Goal: Task Accomplishment & Management: Manage account settings

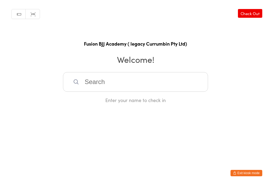
click at [238, 124] on html "You have now entered Kiosk Mode. Members will be able to check themselves in us…" at bounding box center [135, 92] width 271 height 185
click at [187, 84] on input "search" at bounding box center [135, 82] width 145 height 20
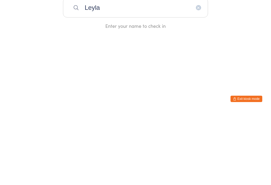
type input "Leyla"
click at [157, 92] on div "Leyla Glazer" at bounding box center [135, 99] width 145 height 14
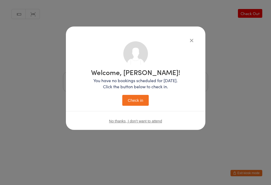
click at [141, 99] on button "Check in" at bounding box center [135, 100] width 26 height 11
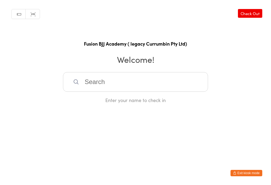
click at [93, 87] on input "search" at bounding box center [135, 82] width 145 height 20
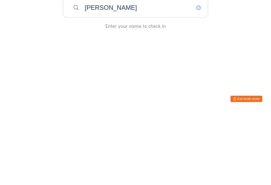
type input "Isaac"
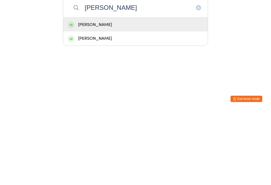
click at [88, 95] on div "Isaac Rockett" at bounding box center [136, 98] width 136 height 7
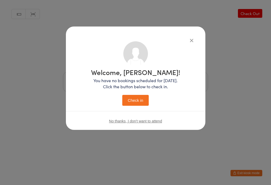
click at [135, 104] on button "Check in" at bounding box center [135, 100] width 26 height 11
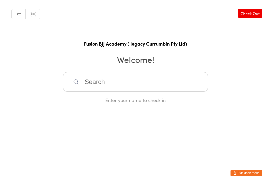
click at [90, 83] on input "search" at bounding box center [135, 82] width 145 height 20
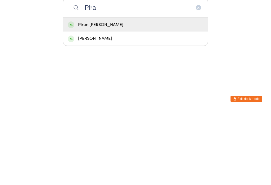
type input "Pira"
click at [79, 95] on div "Piran Rockett" at bounding box center [136, 98] width 136 height 7
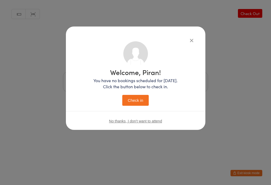
click at [132, 103] on button "Check in" at bounding box center [135, 100] width 26 height 11
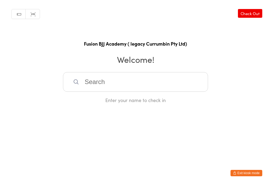
click at [103, 80] on input "search" at bounding box center [135, 82] width 145 height 20
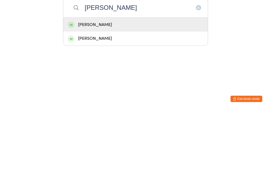
type input "Arlo"
click at [126, 95] on div "Arlo Gardiner" at bounding box center [136, 98] width 136 height 7
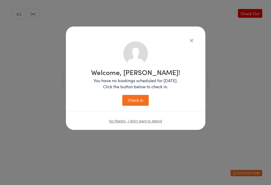
click at [137, 103] on button "Check in" at bounding box center [135, 100] width 26 height 11
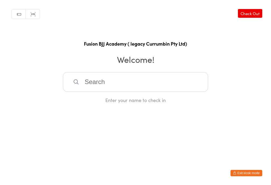
click at [160, 89] on input "search" at bounding box center [135, 82] width 145 height 20
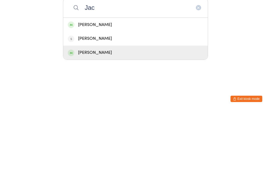
type input "Jac"
click at [80, 120] on div "Jackson Gardiner" at bounding box center [135, 127] width 145 height 14
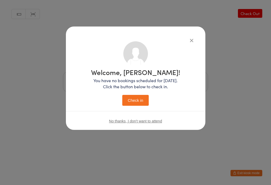
click at [140, 98] on button "Check in" at bounding box center [135, 100] width 26 height 11
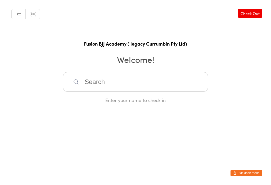
click at [125, 81] on input "search" at bounding box center [135, 82] width 145 height 20
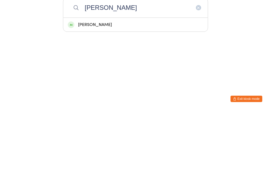
type input "Jasper brown"
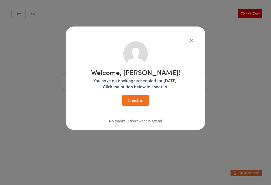
click at [139, 100] on button "Check in" at bounding box center [135, 100] width 26 height 11
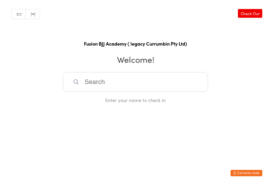
click at [101, 87] on input "search" at bounding box center [135, 82] width 145 height 20
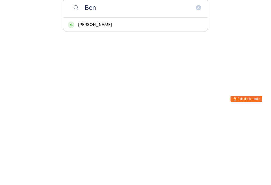
type input "Ben"
click at [91, 95] on div "Ben Todd" at bounding box center [136, 98] width 136 height 7
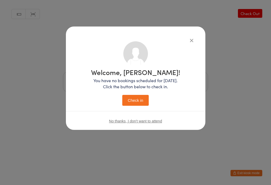
click at [139, 99] on button "Check in" at bounding box center [135, 100] width 26 height 11
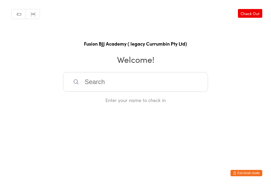
click at [253, 175] on button "Exit kiosk mode" at bounding box center [247, 173] width 32 height 6
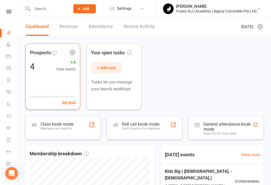
click at [67, 81] on div "Prospects 4 +4 Past month Set goal" at bounding box center [52, 76] width 55 height 66
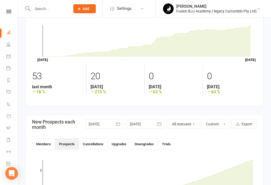
scroll to position [138, 0]
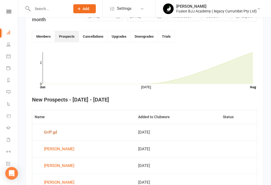
click at [50, 135] on div "Griff gd" at bounding box center [50, 132] width 13 height 8
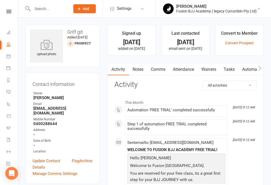
click at [213, 68] on link "Waivers" at bounding box center [209, 69] width 22 height 12
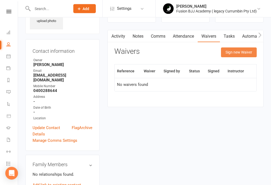
click at [240, 54] on button "Sign new Waiver" at bounding box center [239, 53] width 36 height 10
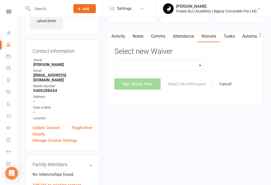
scroll to position [33, 0]
click at [172, 64] on select "Important Information Payment update Prospect" at bounding box center [161, 65] width 92 height 11
select select "13317"
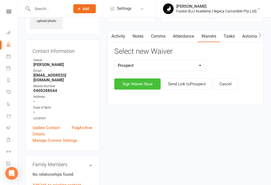
click at [146, 86] on button "Sign Waiver Now" at bounding box center [137, 83] width 46 height 11
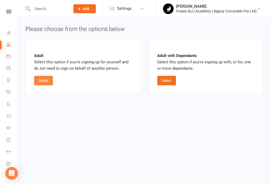
click at [47, 82] on button "Select" at bounding box center [43, 81] width 19 height 10
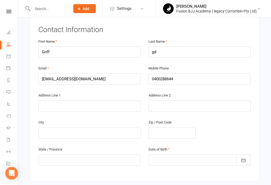
scroll to position [103, 0]
click at [170, 46] on input "gd" at bounding box center [200, 51] width 102 height 11
type input "g"
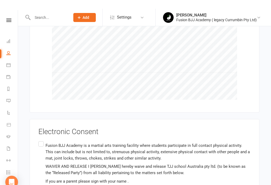
scroll to position [307, 0]
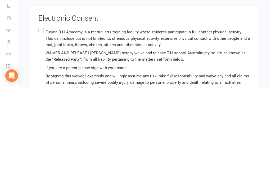
type input "Windhurst"
click at [40, 125] on input "Fusion BJJ Academy is a martial arts training facility where students participa…" at bounding box center [39, 125] width 3 height 0
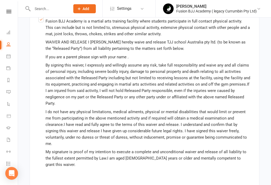
scroll to position [419, 0]
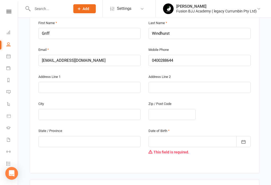
scroll to position [120, 0]
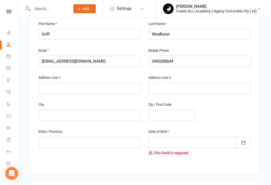
click at [159, 137] on div at bounding box center [200, 142] width 102 height 11
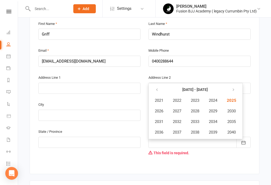
click at [197, 137] on div at bounding box center [200, 142] width 102 height 11
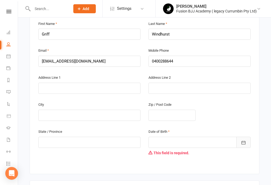
click at [242, 140] on icon "button" at bounding box center [243, 142] width 5 height 5
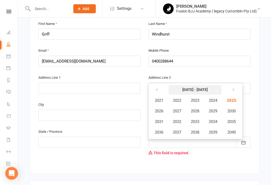
click at [192, 85] on button "2021 - 2040" at bounding box center [195, 90] width 53 height 10
click at [159, 88] on icon "button" at bounding box center [157, 90] width 4 height 4
click at [157, 88] on icon "button" at bounding box center [157, 90] width 4 height 4
click at [161, 85] on button "button" at bounding box center [157, 90] width 11 height 10
click at [232, 85] on button "button" at bounding box center [232, 90] width 11 height 10
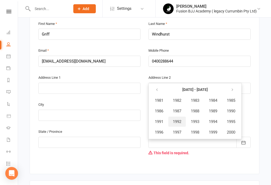
click at [180, 119] on span "1992" at bounding box center [177, 121] width 8 height 5
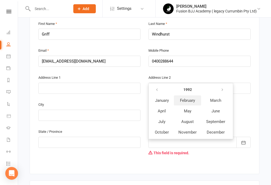
click at [184, 95] on button "February" at bounding box center [187, 100] width 27 height 10
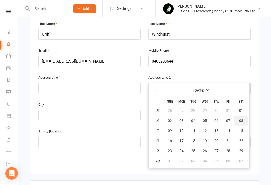
click at [241, 118] on span "08" at bounding box center [241, 120] width 4 height 4
type input "08 Feb 1992"
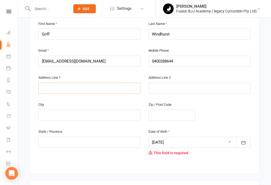
click at [48, 83] on input "text" at bounding box center [89, 88] width 102 height 11
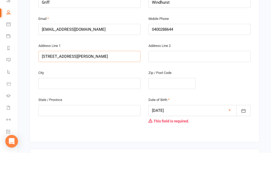
type input "131 Carella street"
click at [53, 110] on input "text" at bounding box center [89, 115] width 102 height 11
type input "Howrah"
click at [164, 110] on input "text" at bounding box center [172, 115] width 47 height 11
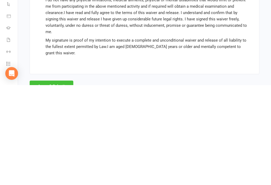
type input "7018"
click at [44, 180] on button "Agree & Submit" at bounding box center [52, 185] width 44 height 11
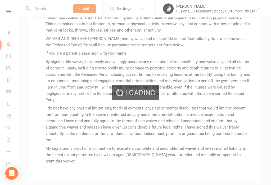
scroll to position [419, 0]
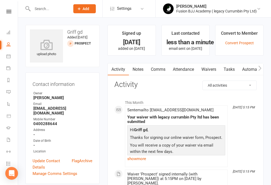
click at [87, 9] on span "Add" at bounding box center [86, 9] width 7 height 4
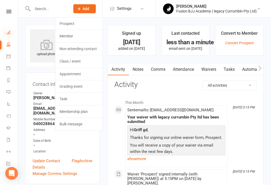
click at [9, 34] on icon at bounding box center [8, 32] width 4 height 4
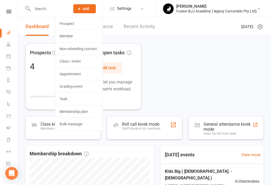
click at [187, 74] on div "Prospects 4 +4 Past month Set goal Your open tasks + Add task Tasks let you man…" at bounding box center [144, 76] width 238 height 66
click at [194, 82] on div "Prospects 4 +4 Past month Set goal Your open tasks + Add task Tasks let you man…" at bounding box center [144, 76] width 238 height 66
click at [196, 79] on div "Prospects 4 +4 Past month Set goal Your open tasks + Add task Tasks let you man…" at bounding box center [144, 76] width 238 height 66
click at [175, 76] on div "Prospects 4 +4 Past month Set goal Your open tasks + Add task Tasks let you man…" at bounding box center [144, 76] width 238 height 66
click at [86, 10] on span "Add" at bounding box center [86, 9] width 7 height 4
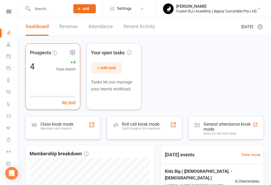
click at [42, 87] on div "Prospects 4 +4 Past month Set goal" at bounding box center [52, 76] width 55 height 66
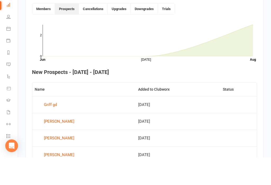
scroll to position [176, 0]
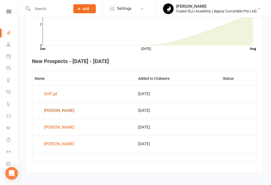
click at [61, 113] on div "Hanae nakamori" at bounding box center [59, 111] width 30 height 8
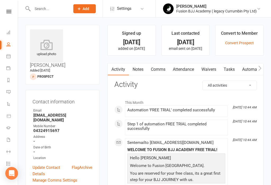
click at [209, 72] on link "Waivers" at bounding box center [209, 69] width 22 height 12
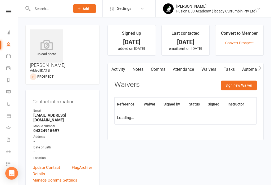
scroll to position [8, 0]
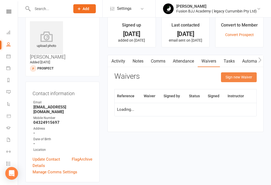
click at [239, 79] on button "Sign new Waiver" at bounding box center [239, 77] width 36 height 10
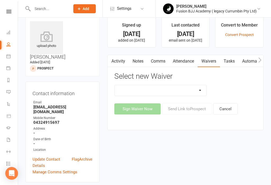
click at [160, 90] on select "Important Information Payment update Prospect" at bounding box center [161, 90] width 92 height 11
select select "13317"
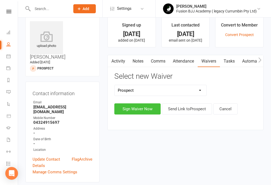
click at [140, 110] on button "Sign Waiver Now" at bounding box center [137, 108] width 46 height 11
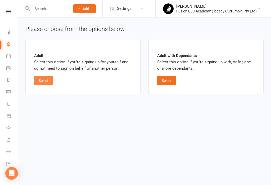
click at [45, 83] on button "Select" at bounding box center [43, 81] width 19 height 10
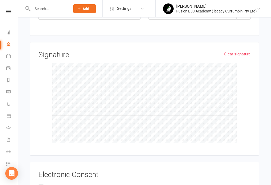
scroll to position [248, 0]
click at [246, 51] on link "Clear signature" at bounding box center [237, 54] width 27 height 6
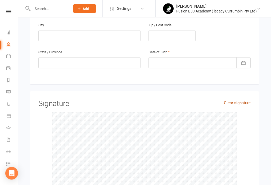
scroll to position [200, 0]
click at [244, 61] on icon "button" at bounding box center [243, 63] width 5 height 5
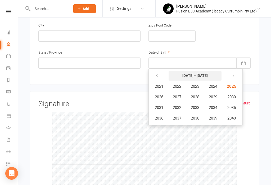
click at [198, 71] on button "2021 - 2040" at bounding box center [195, 76] width 53 height 10
click at [157, 74] on icon "button" at bounding box center [157, 76] width 4 height 4
click at [161, 116] on span "1996" at bounding box center [159, 118] width 8 height 5
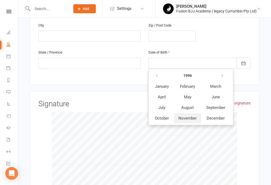
click at [189, 116] on span "November" at bounding box center [188, 118] width 18 height 5
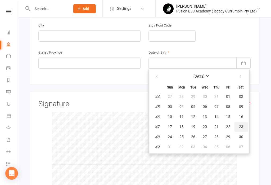
click at [243, 125] on span "23" at bounding box center [241, 127] width 4 height 4
type input "23 Nov 1996"
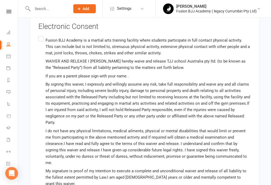
scroll to position [419, 0]
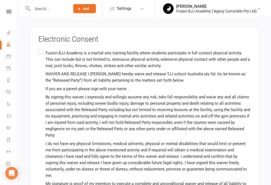
click at [43, 48] on label "Fusion BJJ Academy is a martial arts training facility where students participa…" at bounding box center [144, 125] width 213 height 154
click at [42, 48] on input "Fusion BJJ Academy is a martial arts training facility where students participa…" at bounding box center [39, 48] width 3 height 0
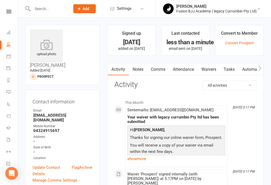
click at [86, 8] on span "Add" at bounding box center [86, 9] width 7 height 4
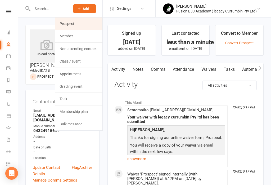
click at [81, 24] on link "Prospect" at bounding box center [78, 23] width 47 height 12
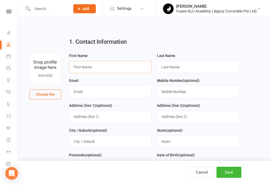
click at [110, 65] on input "text" at bounding box center [110, 67] width 83 height 12
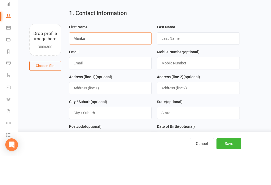
type input "Marika"
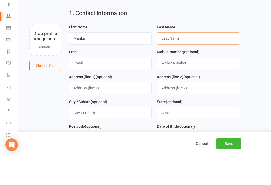
click at [185, 61] on input "text" at bounding box center [198, 67] width 83 height 12
type input "Esaka"
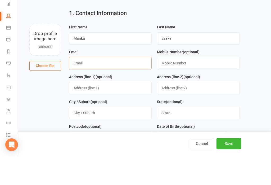
click at [109, 86] on input "text" at bounding box center [110, 92] width 83 height 12
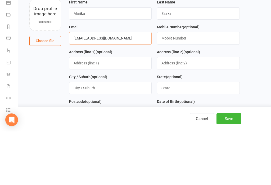
type input "marika.971116@gmail.com"
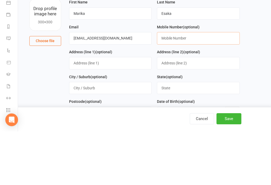
click at [213, 86] on input "text" at bounding box center [198, 92] width 83 height 12
type input "0416870918"
click at [262, 59] on main "1. Contact Information Drop profile image here 300×300 Choose file First Name M…" at bounding box center [144, 173] width 238 height 281
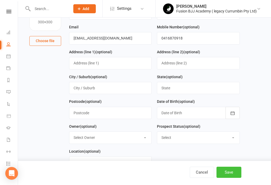
click at [234, 176] on button "Save" at bounding box center [229, 172] width 25 height 11
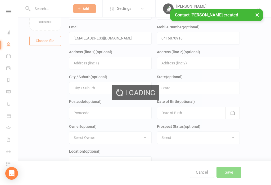
scroll to position [0, 0]
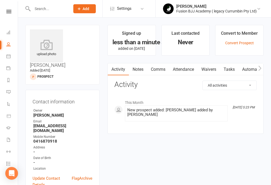
click at [81, 6] on icon at bounding box center [79, 8] width 5 height 5
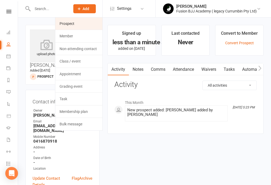
click at [65, 25] on link "Prospect" at bounding box center [78, 23] width 47 height 12
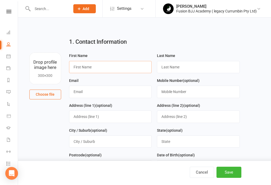
click at [110, 64] on input "text" at bounding box center [110, 67] width 83 height 12
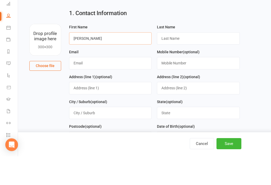
type input "Yuki"
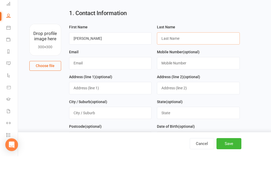
click at [211, 61] on input "text" at bounding box center [198, 67] width 83 height 12
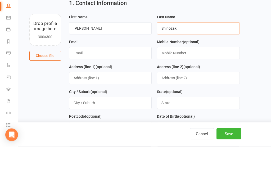
type input "Shinozaki"
click at [126, 86] on input "text" at bounding box center [110, 92] width 83 height 12
type input "Y"
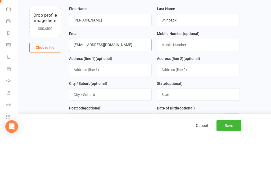
type input "yuuuuuuki62625@gmail.com"
click at [220, 86] on input "text" at bounding box center [198, 92] width 83 height 12
type input "0405714035"
click at [258, 65] on main "1. Contact Information Drop profile image here 300×300 Choose file First Name Y…" at bounding box center [144, 173] width 238 height 281
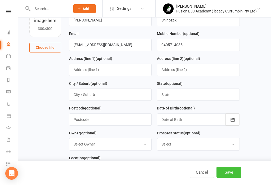
click at [230, 178] on button "Save" at bounding box center [229, 172] width 25 height 11
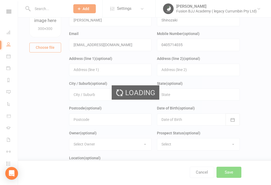
scroll to position [0, 0]
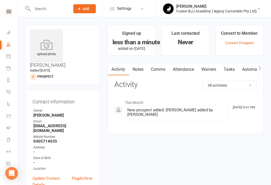
click at [10, 10] on icon at bounding box center [8, 11] width 5 height 3
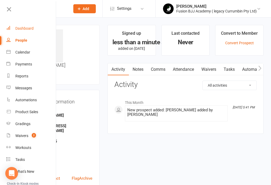
click at [34, 30] on link "Dashboard" at bounding box center [31, 29] width 50 height 12
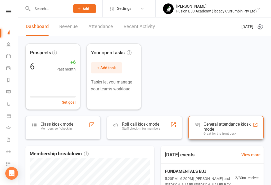
click at [232, 130] on div "General attendance kiosk mode" at bounding box center [228, 127] width 49 height 10
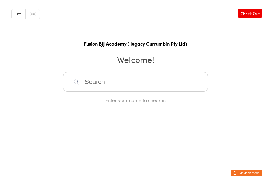
click at [144, 85] on input "search" at bounding box center [135, 82] width 145 height 20
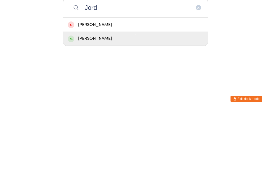
type input "Jord"
click at [128, 109] on div "Jordon Roach-Dunleavy" at bounding box center [136, 112] width 136 height 7
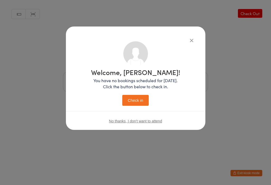
click at [141, 99] on button "Check in" at bounding box center [135, 100] width 26 height 11
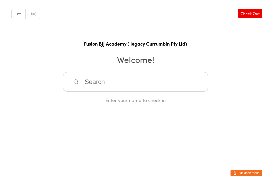
click at [174, 83] on input "search" at bounding box center [135, 82] width 145 height 20
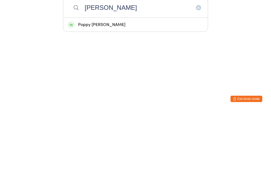
type input "Popp"
click at [115, 95] on div "Poppy Gale" at bounding box center [136, 98] width 136 height 7
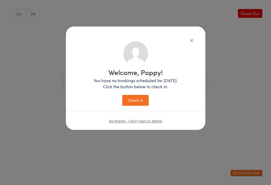
click at [138, 99] on button "Check in" at bounding box center [135, 100] width 26 height 11
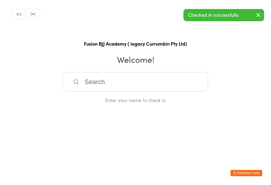
click at [175, 79] on input "search" at bounding box center [135, 82] width 145 height 20
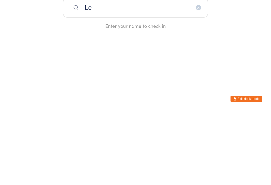
type input "L"
type input "G"
type input "L"
type input "Ley"
click at [109, 95] on div "Leyla Glazer" at bounding box center [136, 98] width 136 height 7
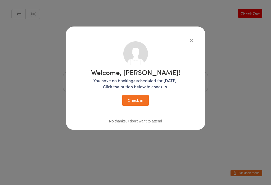
click at [136, 100] on button "Check in" at bounding box center [135, 100] width 26 height 11
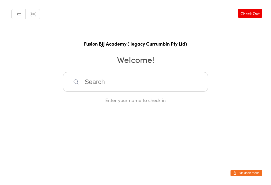
click at [112, 87] on input "search" at bounding box center [135, 82] width 145 height 20
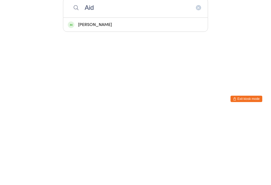
type input "Aid"
click at [122, 95] on div "Aidan Parkinson" at bounding box center [136, 98] width 136 height 7
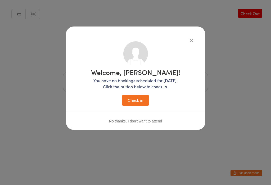
click at [144, 98] on button "Check in" at bounding box center [135, 100] width 26 height 11
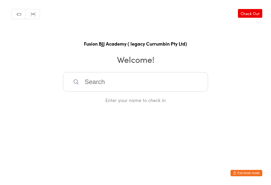
click at [94, 84] on input "search" at bounding box center [135, 82] width 145 height 20
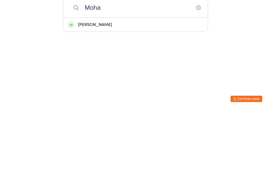
type input "Moha"
click at [120, 95] on div "Mohammed Sedeeq" at bounding box center [136, 98] width 136 height 7
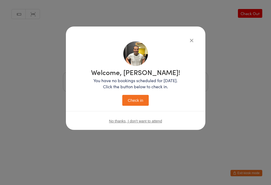
click at [135, 97] on button "Check in" at bounding box center [135, 100] width 26 height 11
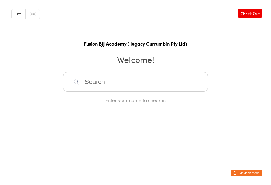
click at [250, 173] on button "Exit kiosk mode" at bounding box center [247, 173] width 32 height 6
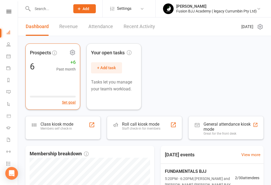
click at [55, 81] on div "Prospects 6 +6 Past month Set goal" at bounding box center [52, 76] width 55 height 66
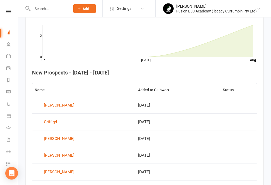
scroll to position [164, 0]
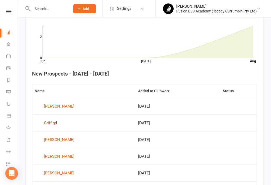
click at [52, 122] on div "Griff gd" at bounding box center [50, 123] width 13 height 8
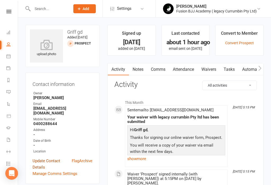
click at [50, 158] on link "Update Contact Details" at bounding box center [52, 164] width 39 height 13
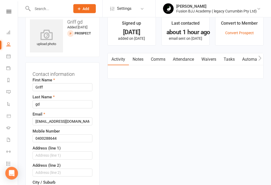
scroll to position [25, 0]
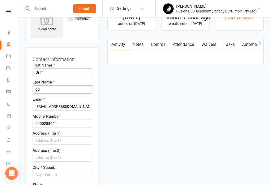
click at [55, 88] on input "gd" at bounding box center [63, 89] width 60 height 8
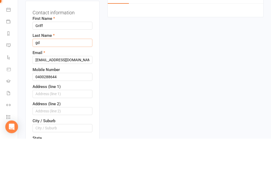
type input "g"
type input "Windhurst"
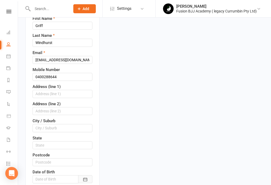
click at [86, 179] on icon "button" at bounding box center [85, 179] width 5 height 5
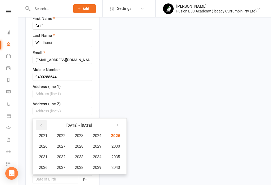
click at [40, 124] on icon "button" at bounding box center [41, 125] width 4 height 4
click at [42, 123] on icon "button" at bounding box center [41, 125] width 4 height 4
click at [63, 155] on span "1992" at bounding box center [61, 156] width 8 height 5
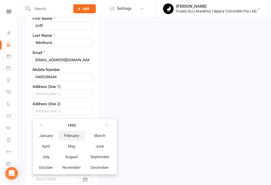
click at [74, 135] on span "February" at bounding box center [71, 135] width 15 height 5
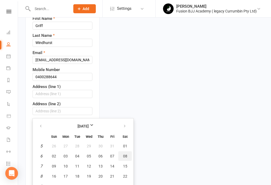
click at [125, 157] on span "08" at bounding box center [125, 156] width 4 height 4
type input "08 Feb 1992"
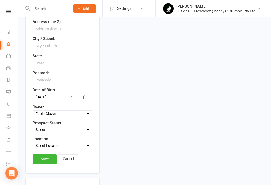
scroll to position [172, 0]
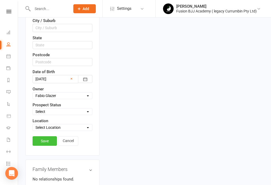
click at [47, 141] on link "Save" at bounding box center [45, 141] width 24 height 10
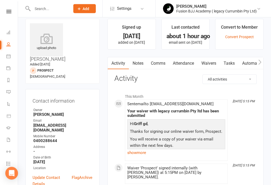
scroll to position [0, 0]
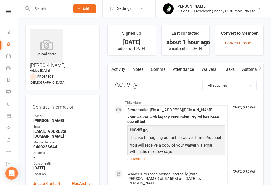
click at [244, 42] on link "Convert Prospect" at bounding box center [240, 43] width 29 height 4
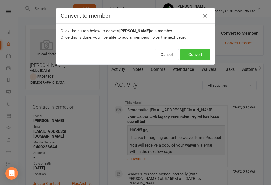
click at [199, 56] on button "Convert" at bounding box center [195, 54] width 30 height 11
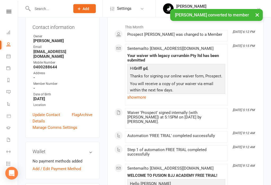
scroll to position [87, 0]
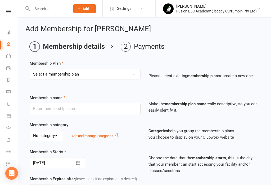
click at [98, 76] on select "Select a membership plan Create new Membership Plan ADULTS UNLIMITED ADULTS UNL…" at bounding box center [85, 74] width 111 height 11
select select "2"
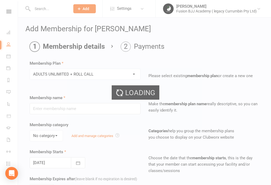
type input "ADULTS UNLIMITED + ROLL CALL"
select select "0"
type input "5"
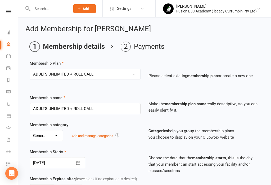
click at [124, 77] on select "Select a membership plan Create new Membership Plan ADULTS UNLIMITED ADULTS UNL…" at bounding box center [85, 74] width 111 height 11
select select "1"
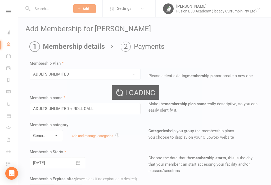
type input "ADULTS UNLIMITED"
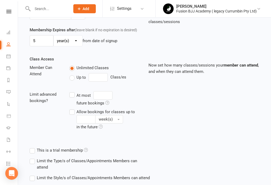
scroll to position [198, 0]
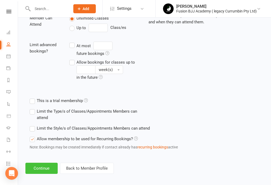
click at [45, 170] on button "Continue" at bounding box center [41, 168] width 32 height 11
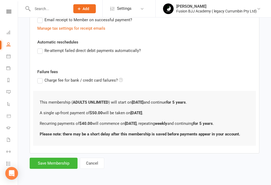
scroll to position [0, 0]
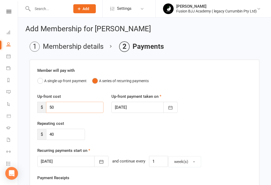
click at [69, 106] on input "50" at bounding box center [75, 107] width 58 height 11
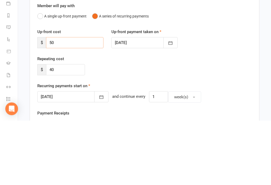
type input "5"
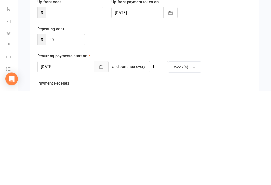
click at [99, 159] on icon "button" at bounding box center [101, 161] width 5 height 5
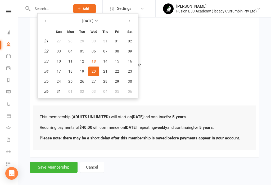
click at [94, 72] on span "20" at bounding box center [94, 71] width 4 height 4
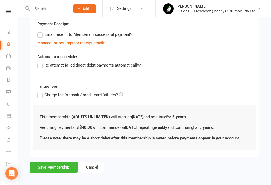
click at [196, 60] on div "Automatic reschedules Re-attempt failed direct debit payments automatically?" at bounding box center [144, 65] width 215 height 22
click at [56, 168] on button "Save Membership" at bounding box center [54, 167] width 48 height 11
type input "0"
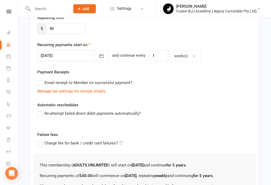
scroll to position [105, 0]
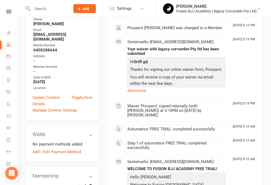
scroll to position [105, 0]
click at [71, 149] on link "Add / Edit Payment Method" at bounding box center [57, 152] width 48 height 6
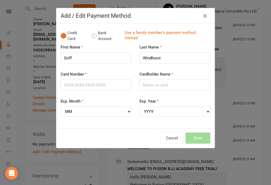
click at [94, 37] on button "Bank Account" at bounding box center [105, 36] width 29 height 16
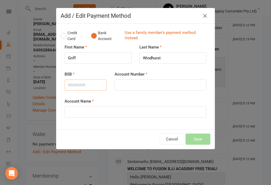
click at [87, 84] on input "BSB" at bounding box center [86, 84] width 42 height 11
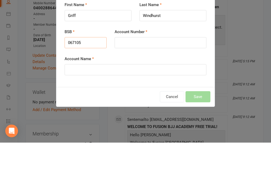
type input "067105"
click at [143, 79] on input "Account Number" at bounding box center [161, 84] width 92 height 11
type input "10070021"
click at [112, 107] on input "Account Name" at bounding box center [136, 112] width 142 height 11
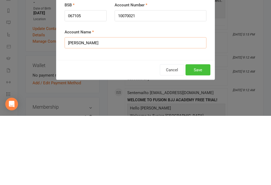
type input "Griff Windhurst"
click at [202, 134] on button "Save" at bounding box center [198, 139] width 25 height 11
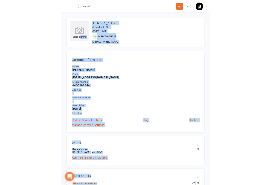
scroll to position [56, 0]
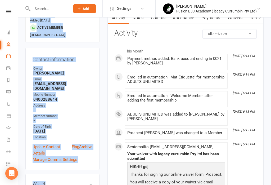
click at [14, 61] on link "Calendar" at bounding box center [12, 57] width 12 height 12
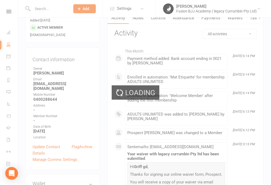
click at [24, 73] on div "Loading" at bounding box center [135, 92] width 271 height 185
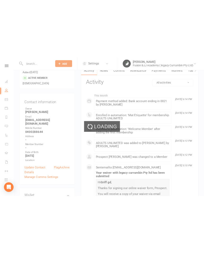
scroll to position [1, 0]
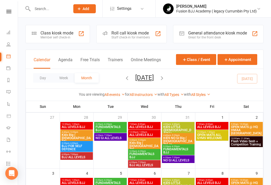
scroll to position [132, 0]
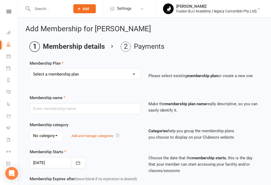
scroll to position [8, 0]
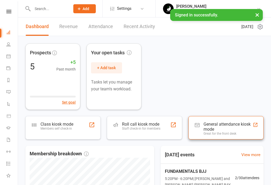
click at [242, 136] on div "General attendance kiosk mode Great for the front desk" at bounding box center [226, 127] width 75 height 23
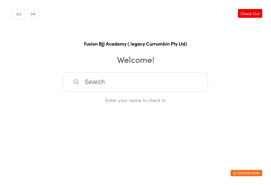
click at [167, 85] on input "search" at bounding box center [135, 82] width 145 height 20
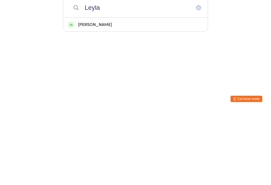
type input "Leyla"
click at [148, 95] on div "Leyla Glazer" at bounding box center [136, 98] width 136 height 7
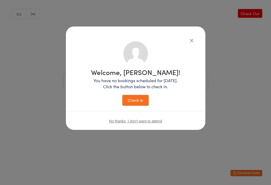
click at [139, 102] on button "Check in" at bounding box center [135, 100] width 26 height 11
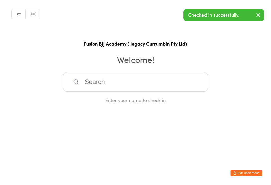
click at [97, 91] on input "search" at bounding box center [135, 82] width 145 height 20
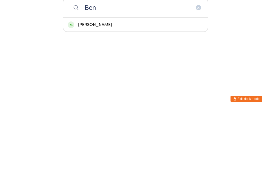
type input "Ben"
click at [93, 95] on div "Ben Todd" at bounding box center [136, 98] width 136 height 7
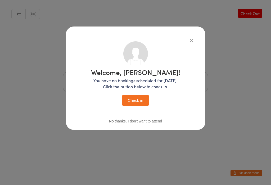
click at [140, 100] on button "Check in" at bounding box center [135, 100] width 26 height 11
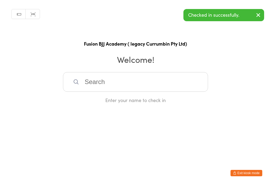
click at [109, 80] on input "search" at bounding box center [135, 82] width 145 height 20
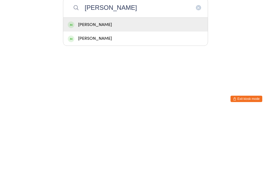
type input "Tim"
click at [98, 109] on div "Tim Rockett" at bounding box center [136, 112] width 136 height 7
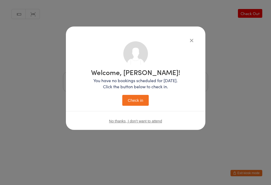
click at [138, 100] on button "Check in" at bounding box center [135, 100] width 26 height 11
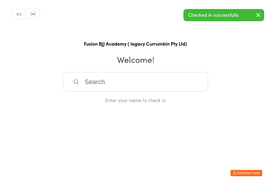
click at [125, 85] on input "search" at bounding box center [135, 82] width 145 height 20
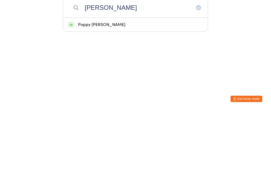
type input "Popp"
click at [132, 95] on div "Poppy Gale" at bounding box center [136, 98] width 136 height 7
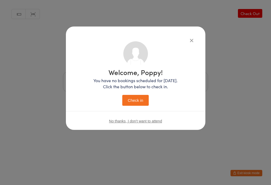
click at [137, 101] on button "Check in" at bounding box center [135, 100] width 26 height 11
